Goal: Task Accomplishment & Management: Complete application form

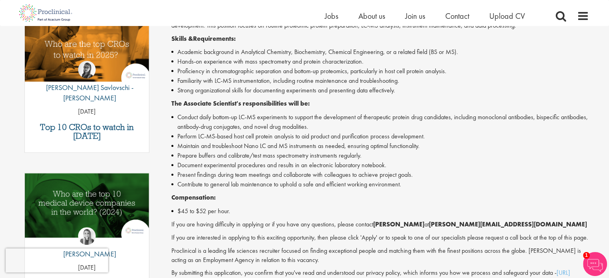
scroll to position [362, 0]
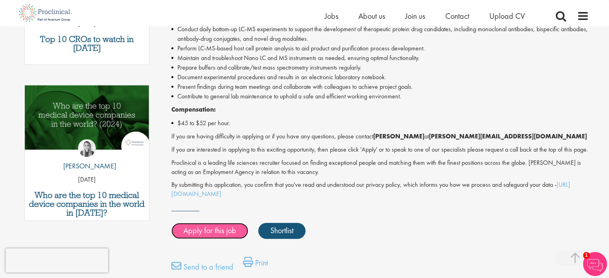
click at [230, 239] on link "Apply for this job" at bounding box center [209, 231] width 77 height 16
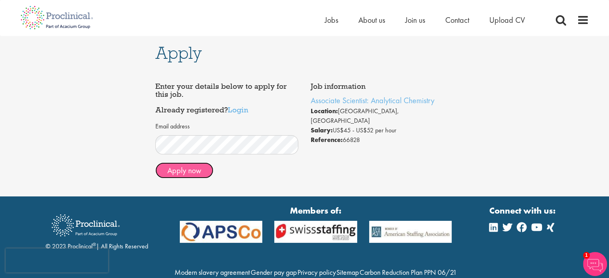
click at [180, 170] on button "Apply now" at bounding box center [184, 170] width 58 height 16
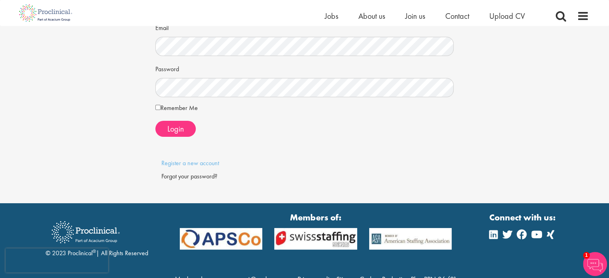
scroll to position [80, 0]
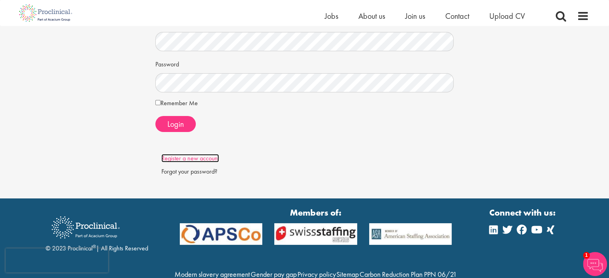
click at [213, 156] on link "Register a new account" at bounding box center [190, 158] width 58 height 8
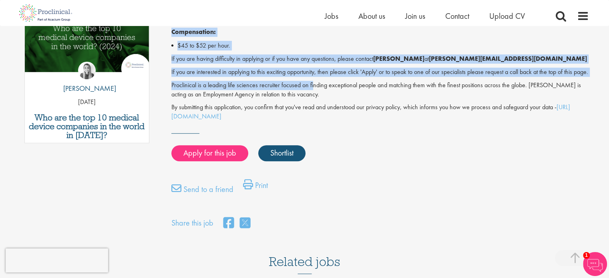
scroll to position [320, 0]
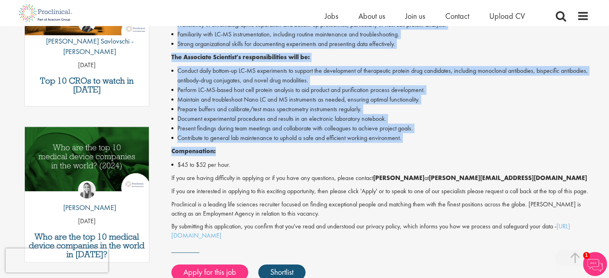
drag, startPoint x: 188, startPoint y: 118, endPoint x: 425, endPoint y: 145, distance: 238.1
click at [425, 145] on div "Associate Scientist: Analytical Chemistry Salary: US$45 - US$52 per hour Job ty…" at bounding box center [376, 59] width 435 height 581
click at [425, 145] on div "Associate Scientist: Analytical Chemistry - Contract - [GEOGRAPHIC_DATA], [GEOG…" at bounding box center [379, 77] width 417 height 328
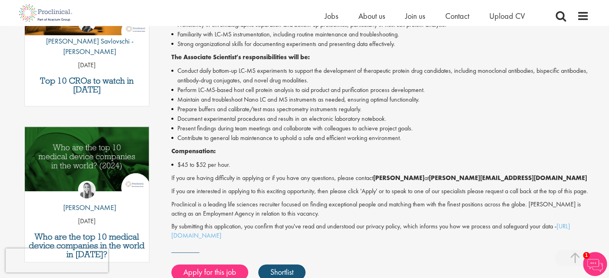
click at [407, 137] on li "Contribute to general lab maintenance to uphold a safe and efficient working en…" at bounding box center [379, 138] width 417 height 10
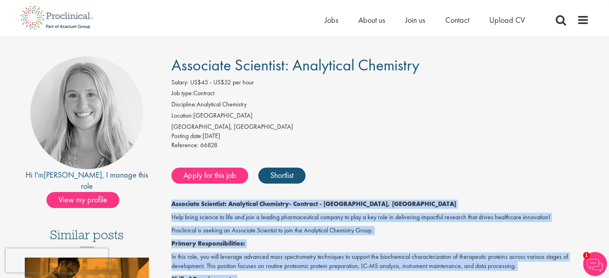
scroll to position [80, 0]
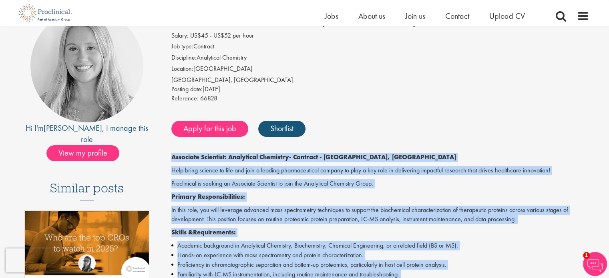
drag, startPoint x: 405, startPoint y: 138, endPoint x: 165, endPoint y: 154, distance: 241.0
copy div "Associate Scientist: Analytical Chemistry - Contract - [GEOGRAPHIC_DATA], [GEOG…"
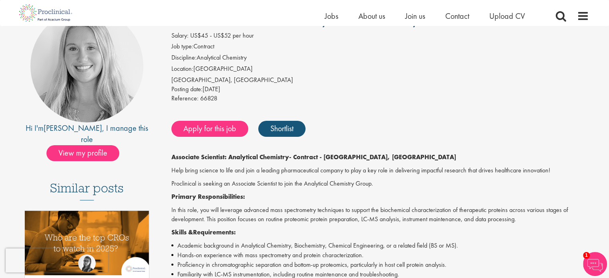
click at [307, 70] on li "Location: [GEOGRAPHIC_DATA]" at bounding box center [379, 69] width 417 height 11
